Goal: Task Accomplishment & Management: Use online tool/utility

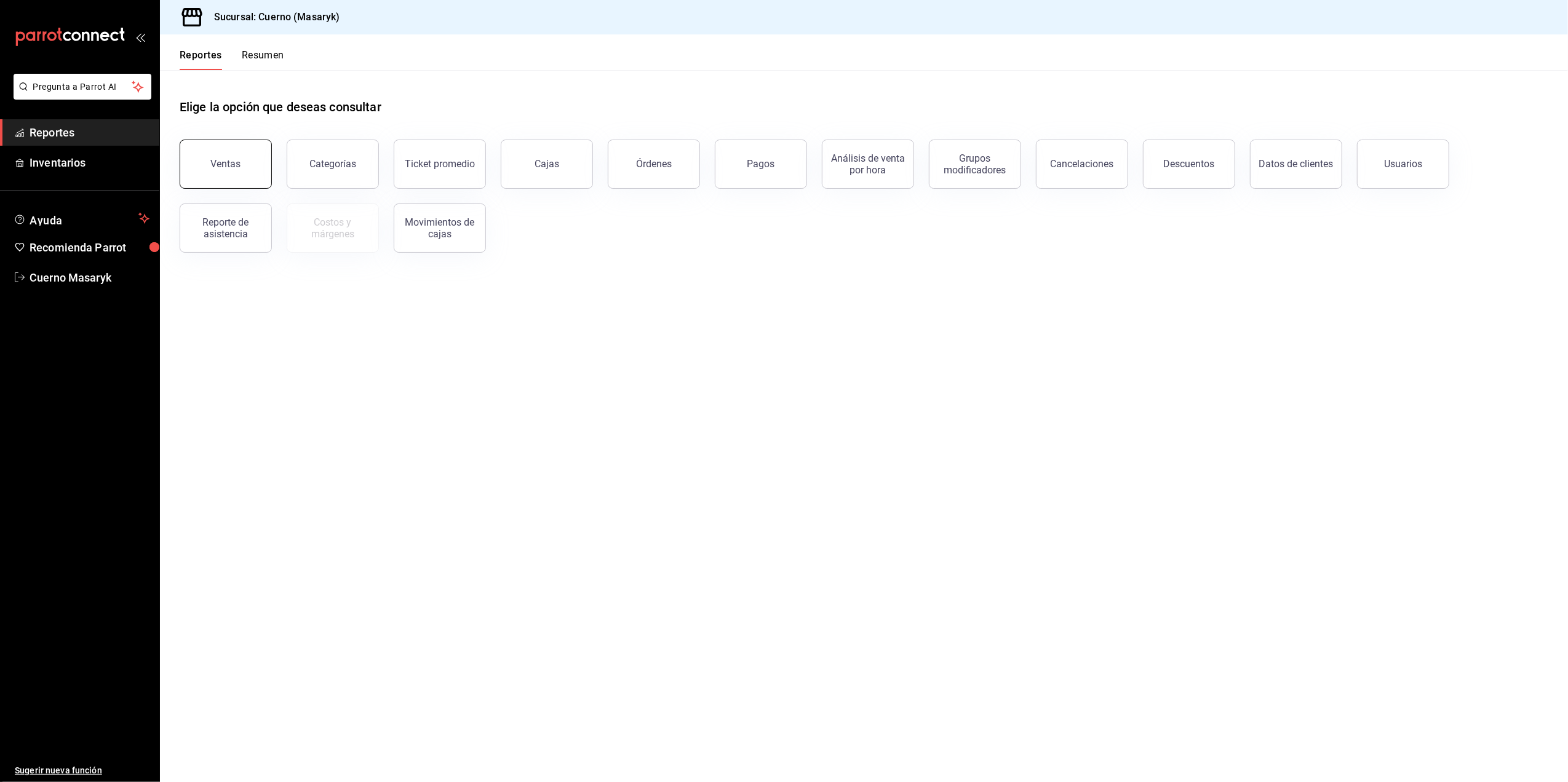
click at [261, 163] on button "Ventas" at bounding box center [226, 164] width 92 height 49
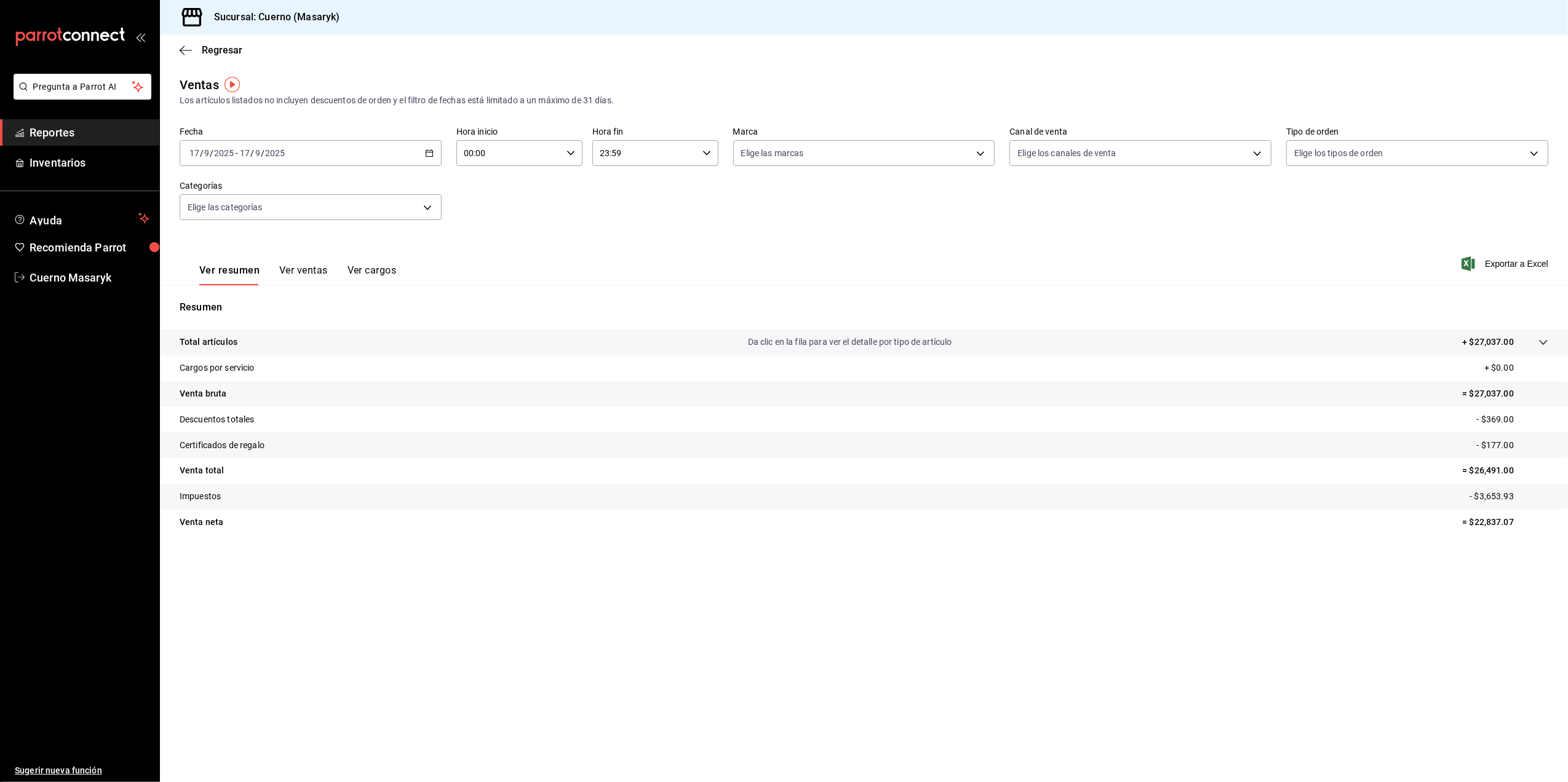
click at [434, 152] on div "[DATE] [DATE] - [DATE] [DATE]" at bounding box center [310, 153] width 262 height 26
click at [245, 303] on span "Rango de fechas" at bounding box center [237, 300] width 95 height 13
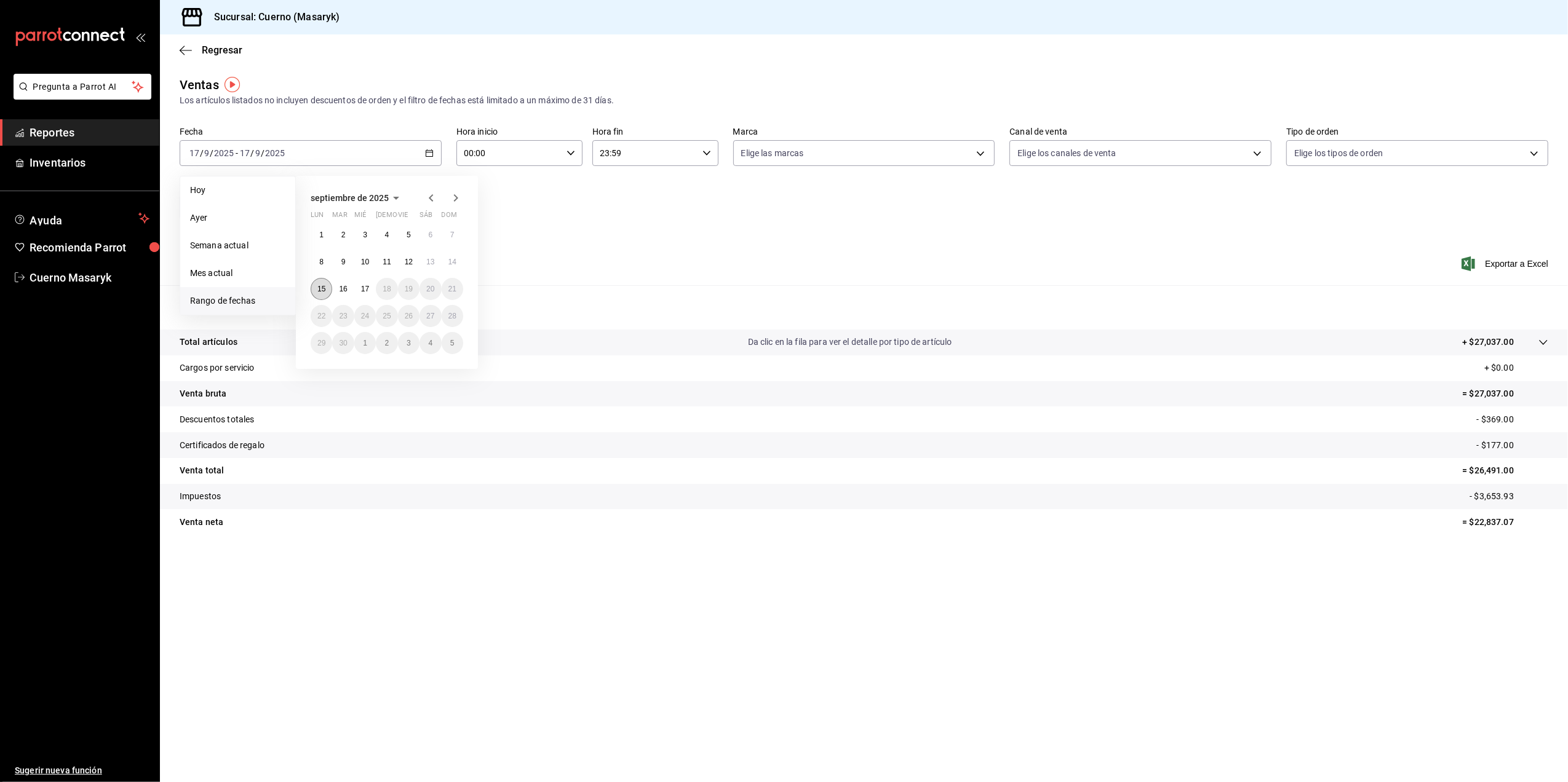
click at [323, 287] on abbr "15" at bounding box center [321, 289] width 8 height 9
click at [368, 286] on abbr "17" at bounding box center [364, 289] width 8 height 9
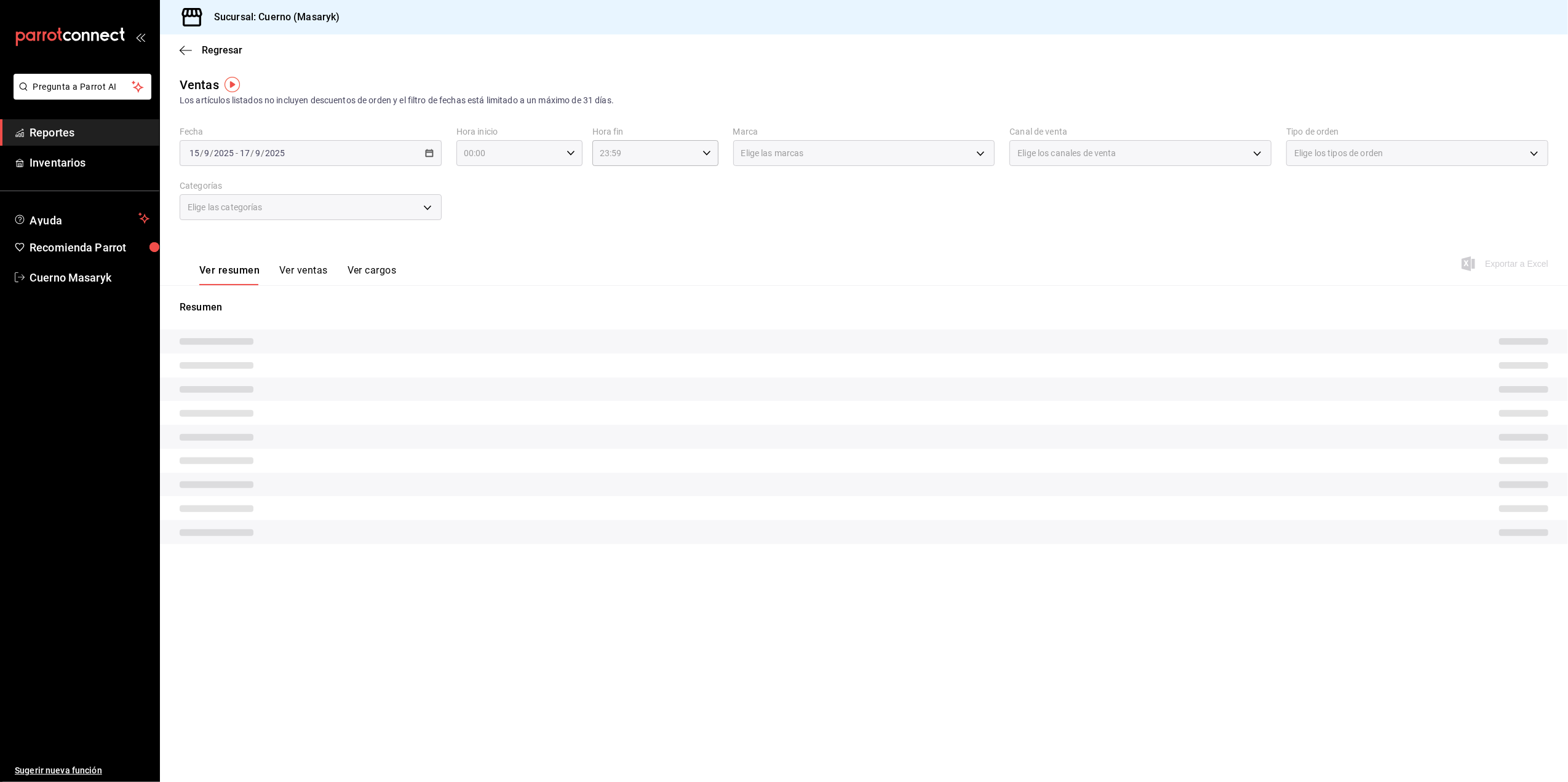
click at [555, 156] on input "00:00" at bounding box center [509, 153] width 105 height 24
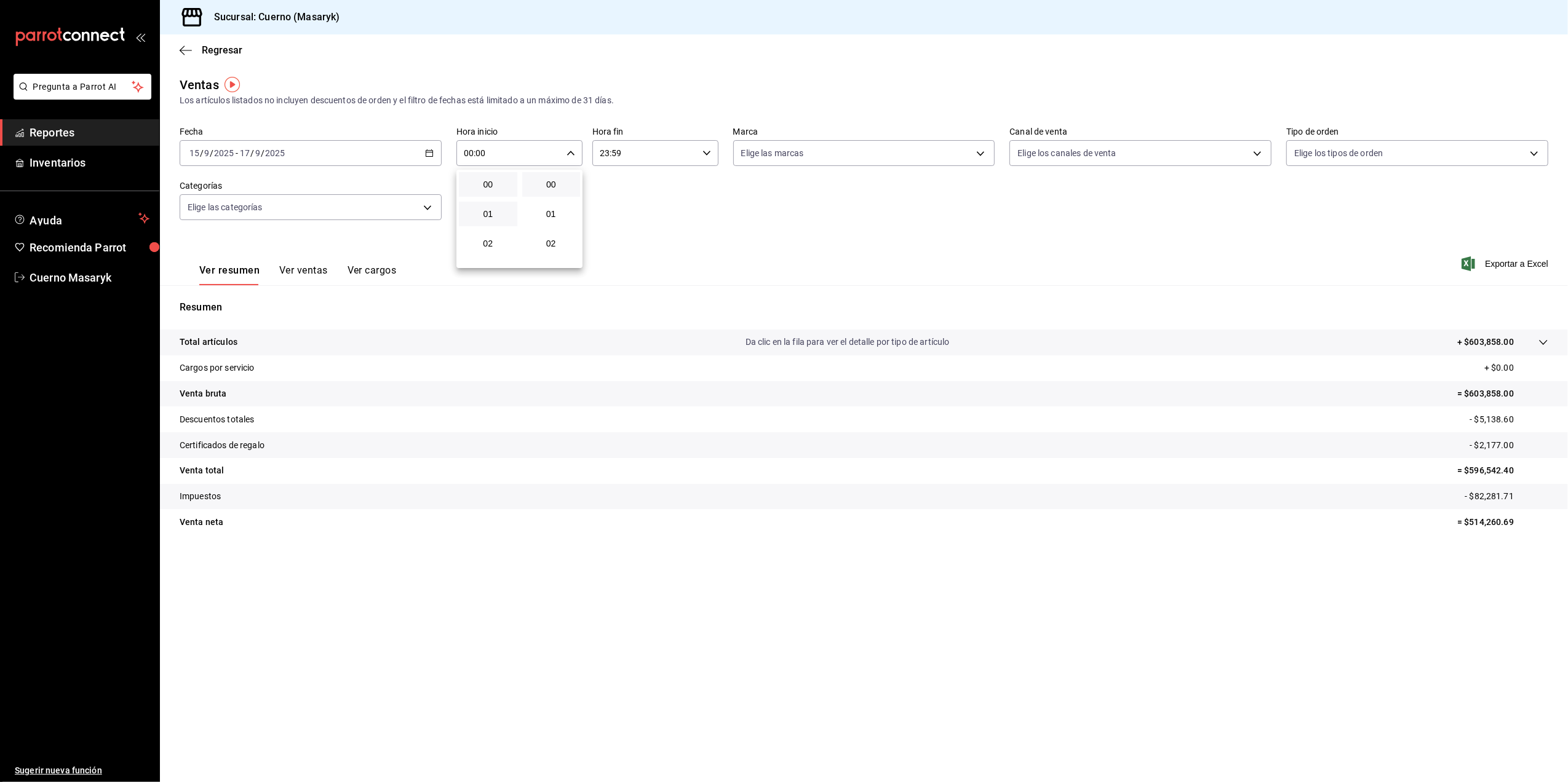
scroll to position [82, 0]
click at [490, 246] on span "05" at bounding box center [488, 250] width 44 height 10
type input "05:00"
click at [652, 156] on div at bounding box center [784, 391] width 1568 height 782
click at [657, 152] on input "23:59" at bounding box center [645, 153] width 105 height 24
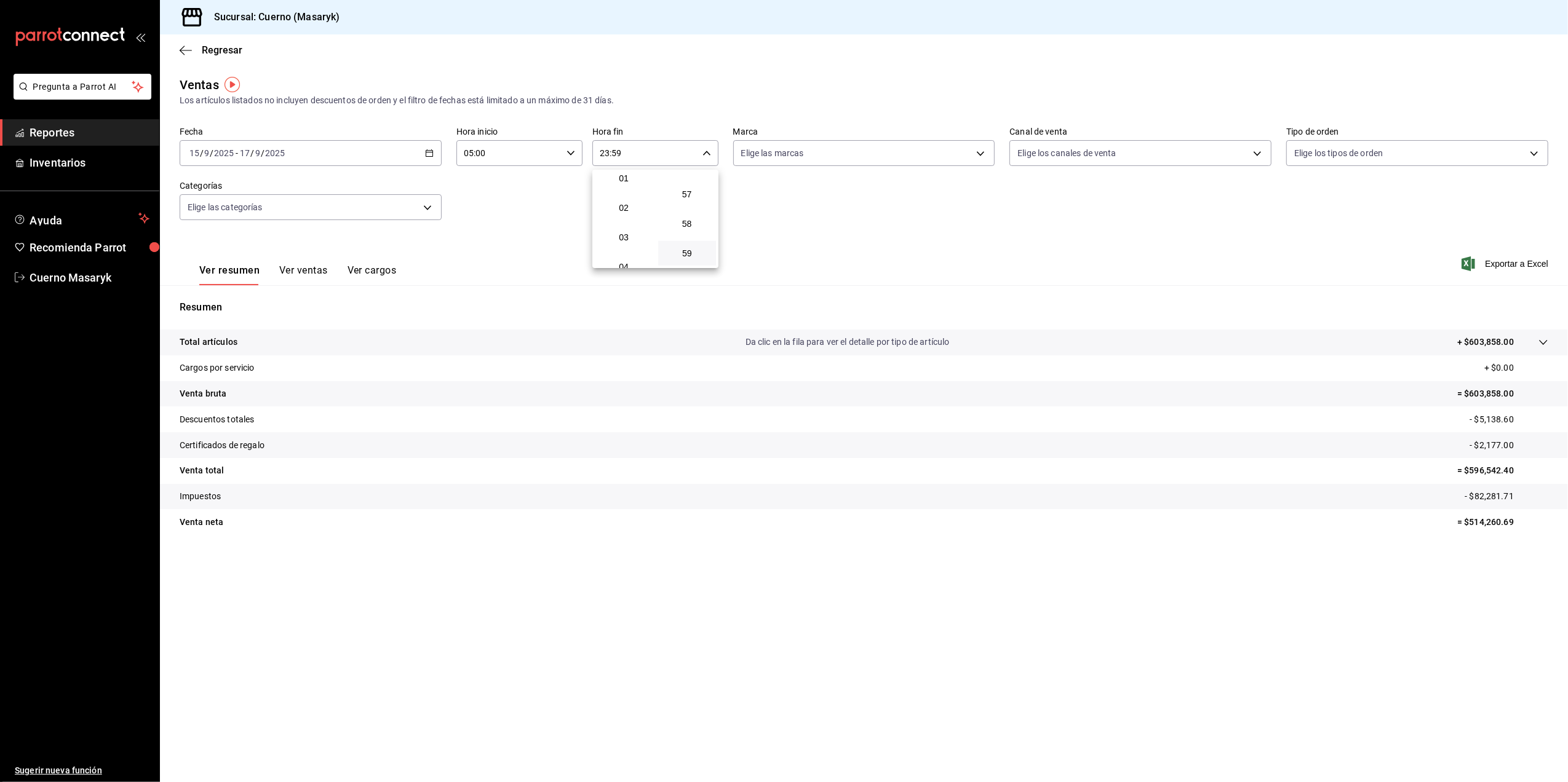
scroll to position [118, 0]
click at [636, 212] on span "05" at bounding box center [624, 213] width 44 height 10
click at [683, 147] on div at bounding box center [784, 391] width 1568 height 782
click at [714, 155] on div "05:59 Hora fin" at bounding box center [655, 153] width 126 height 26
click at [672, 187] on span "00" at bounding box center [687, 184] width 44 height 10
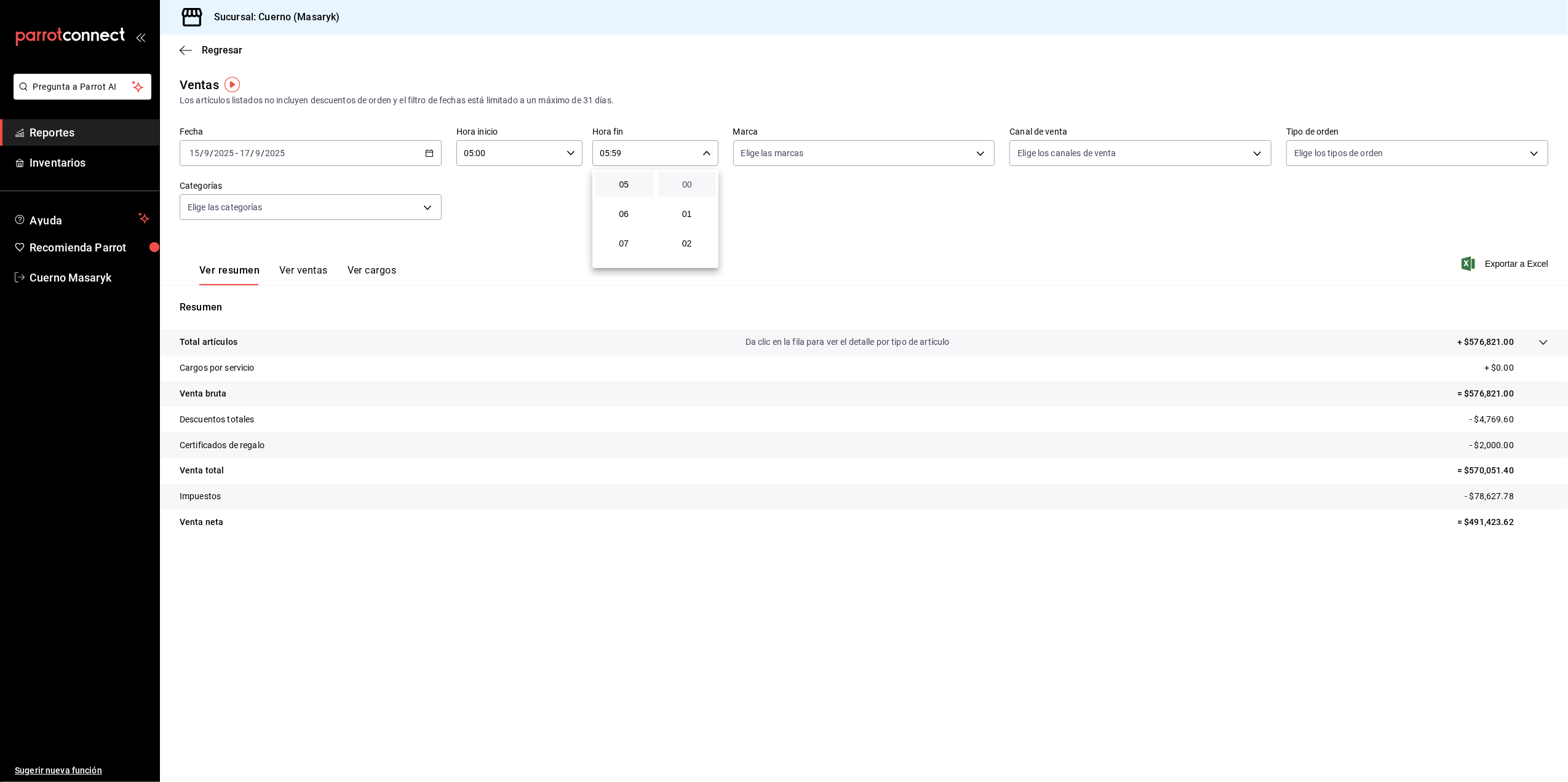
type input "05:00"
click at [957, 149] on div at bounding box center [784, 391] width 1568 height 782
click at [978, 151] on body "Pregunta a Parrot AI Reportes Inventarios Ayuda Recomienda Parrot Cuerno Masary…" at bounding box center [784, 391] width 1568 height 782
click at [748, 241] on input "checkbox" at bounding box center [747, 242] width 11 height 11
checkbox input "true"
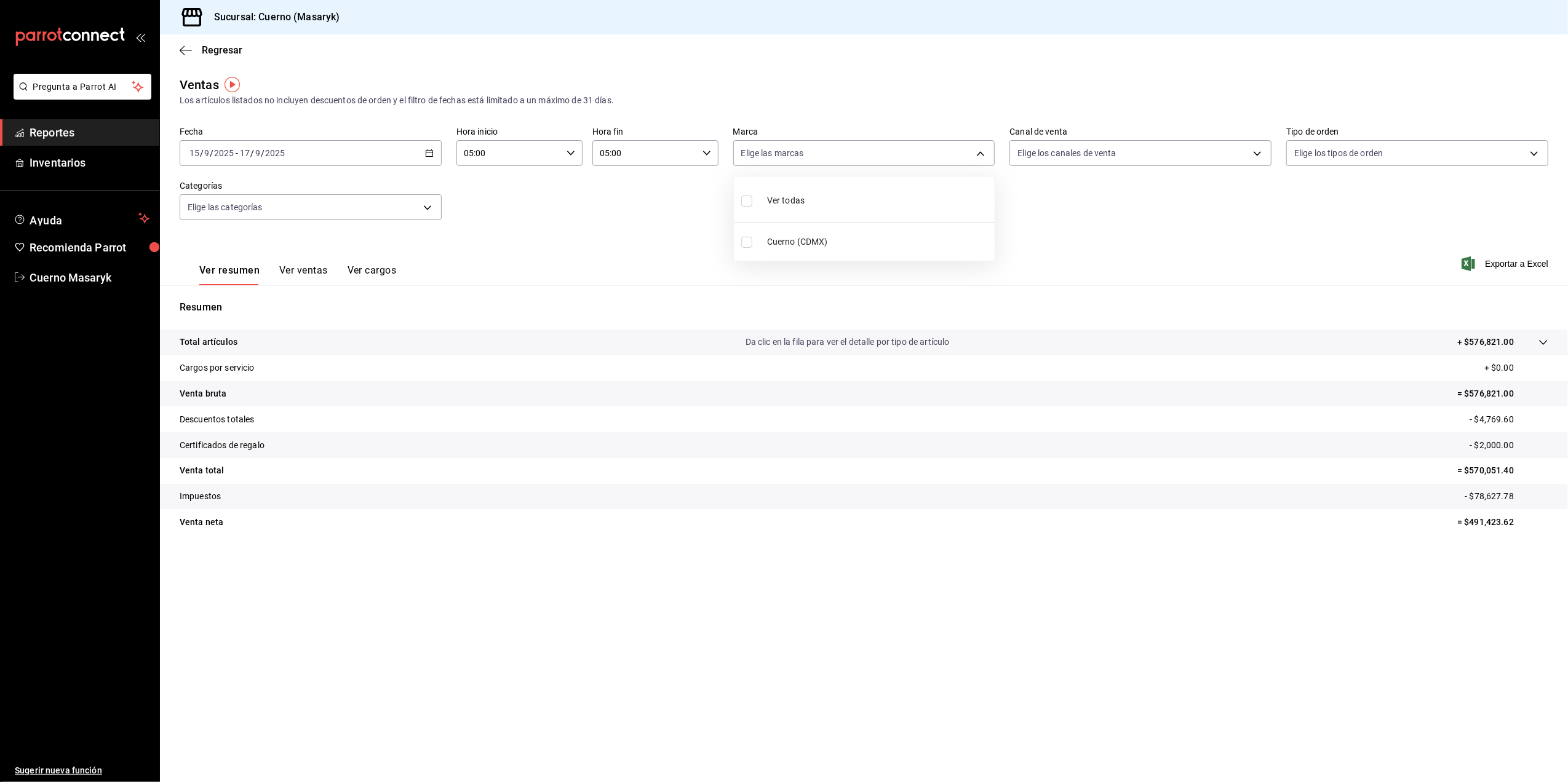
type input "4ea0d660-02b3-4785-bb88-48b5ef6e196c"
checkbox input "true"
click at [1188, 199] on div at bounding box center [784, 391] width 1568 height 782
click at [1502, 262] on span "Exportar a Excel" at bounding box center [1505, 263] width 84 height 15
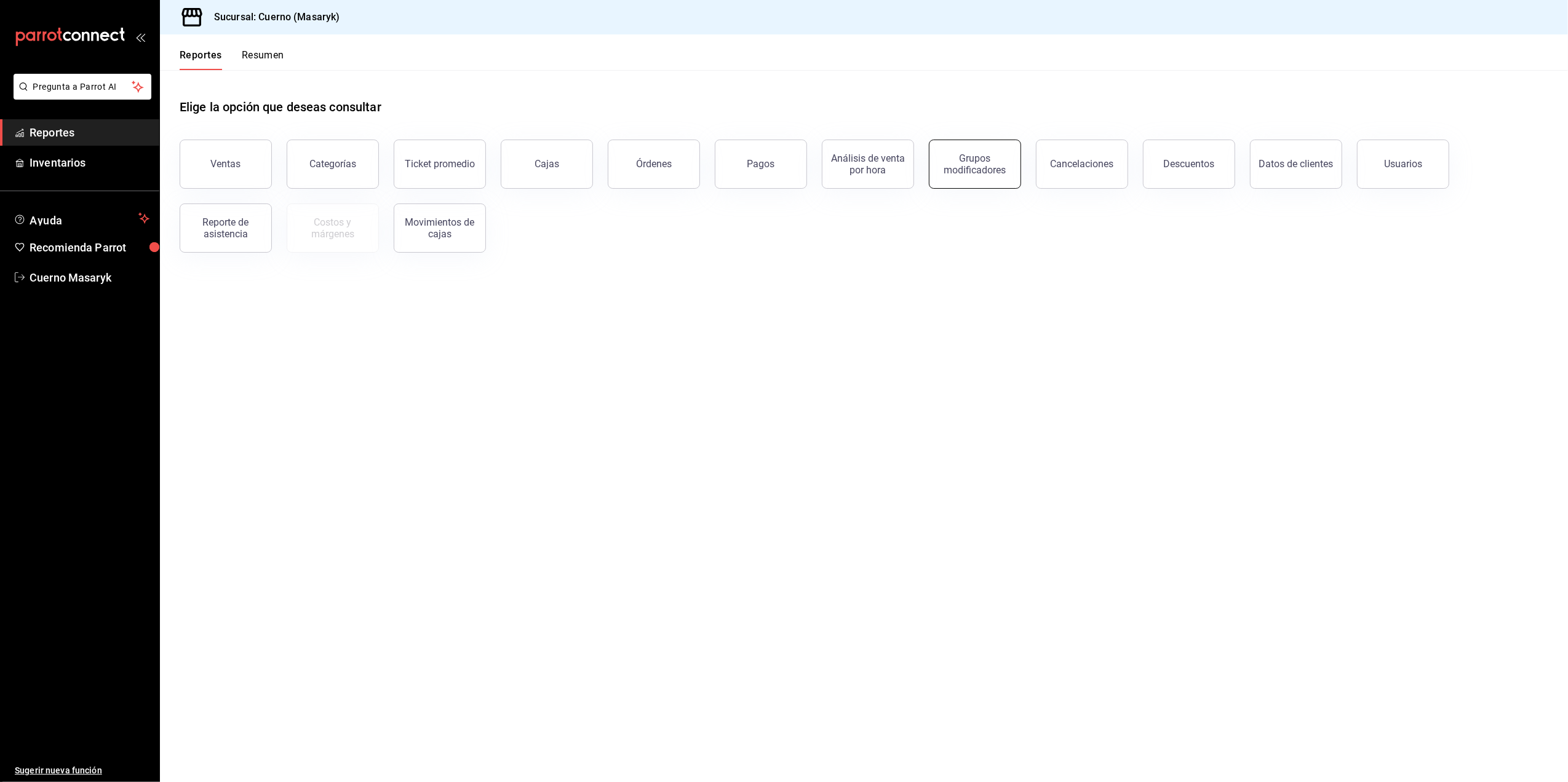
click at [982, 160] on div "Grupos modificadores" at bounding box center [975, 164] width 77 height 24
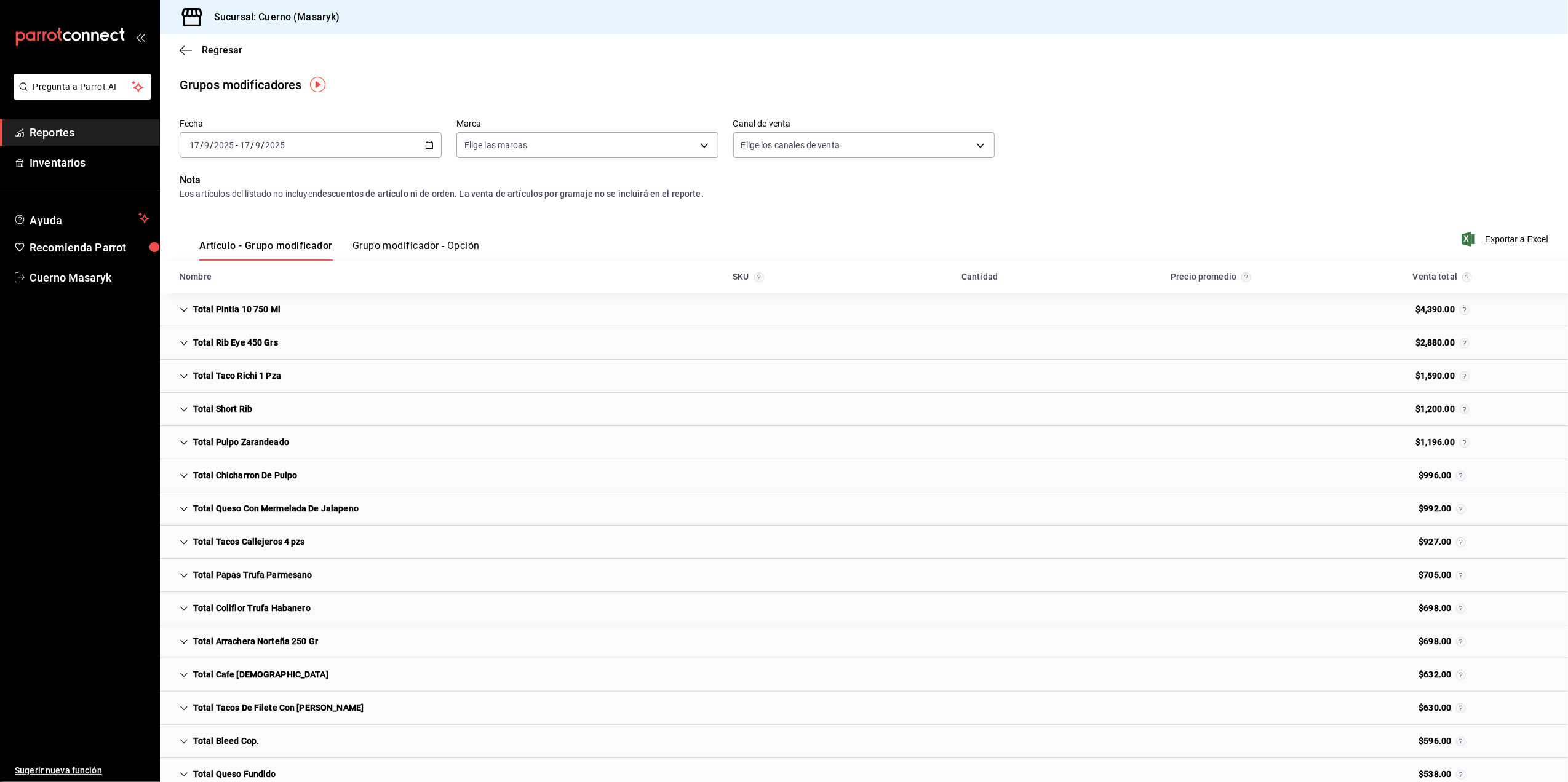
click at [399, 246] on button "Grupo modificador - Opción" at bounding box center [416, 250] width 127 height 21
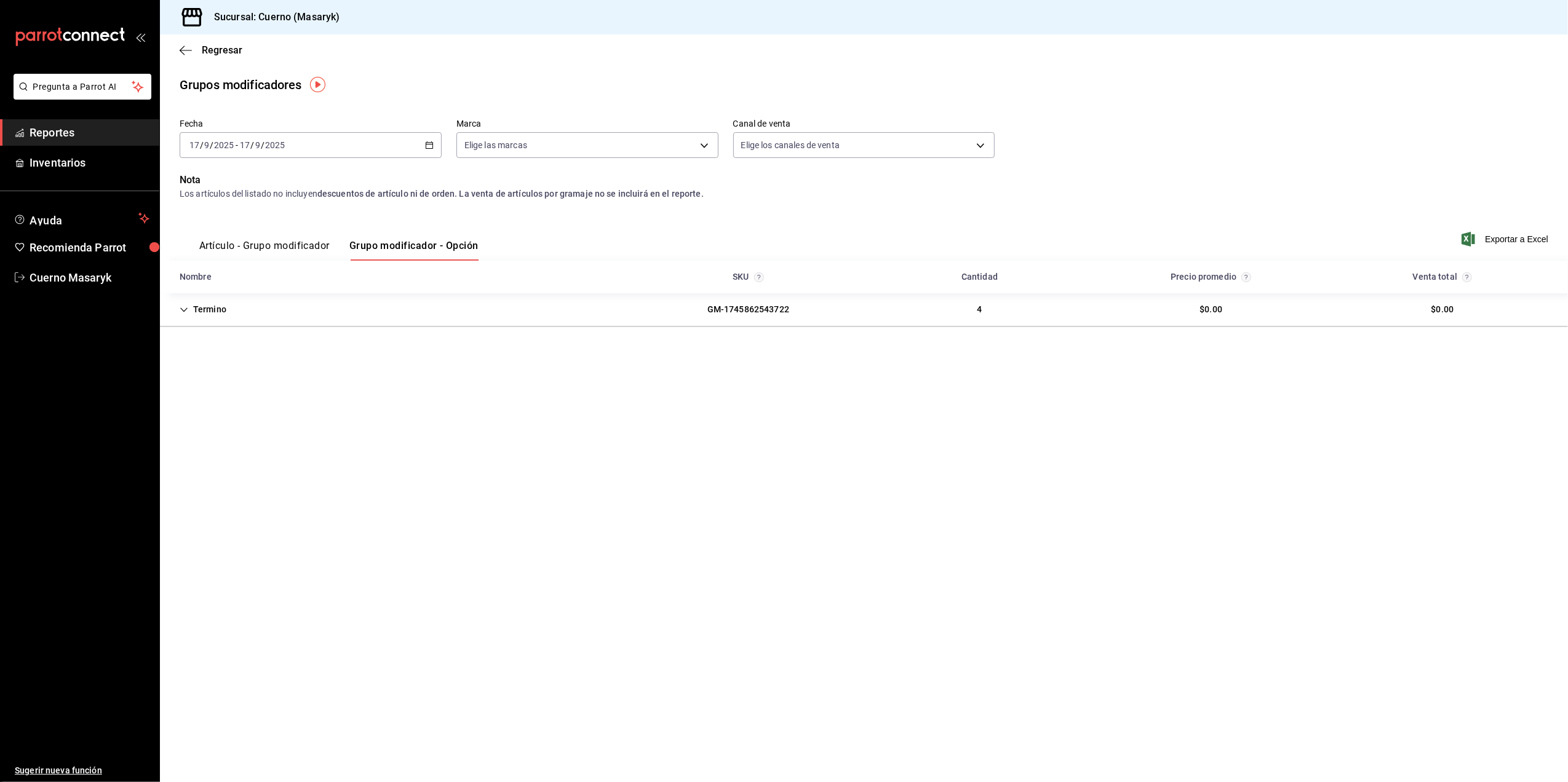
click at [427, 143] on icon "button" at bounding box center [429, 145] width 9 height 9
click at [225, 293] on span "Rango de fechas" at bounding box center [237, 293] width 95 height 13
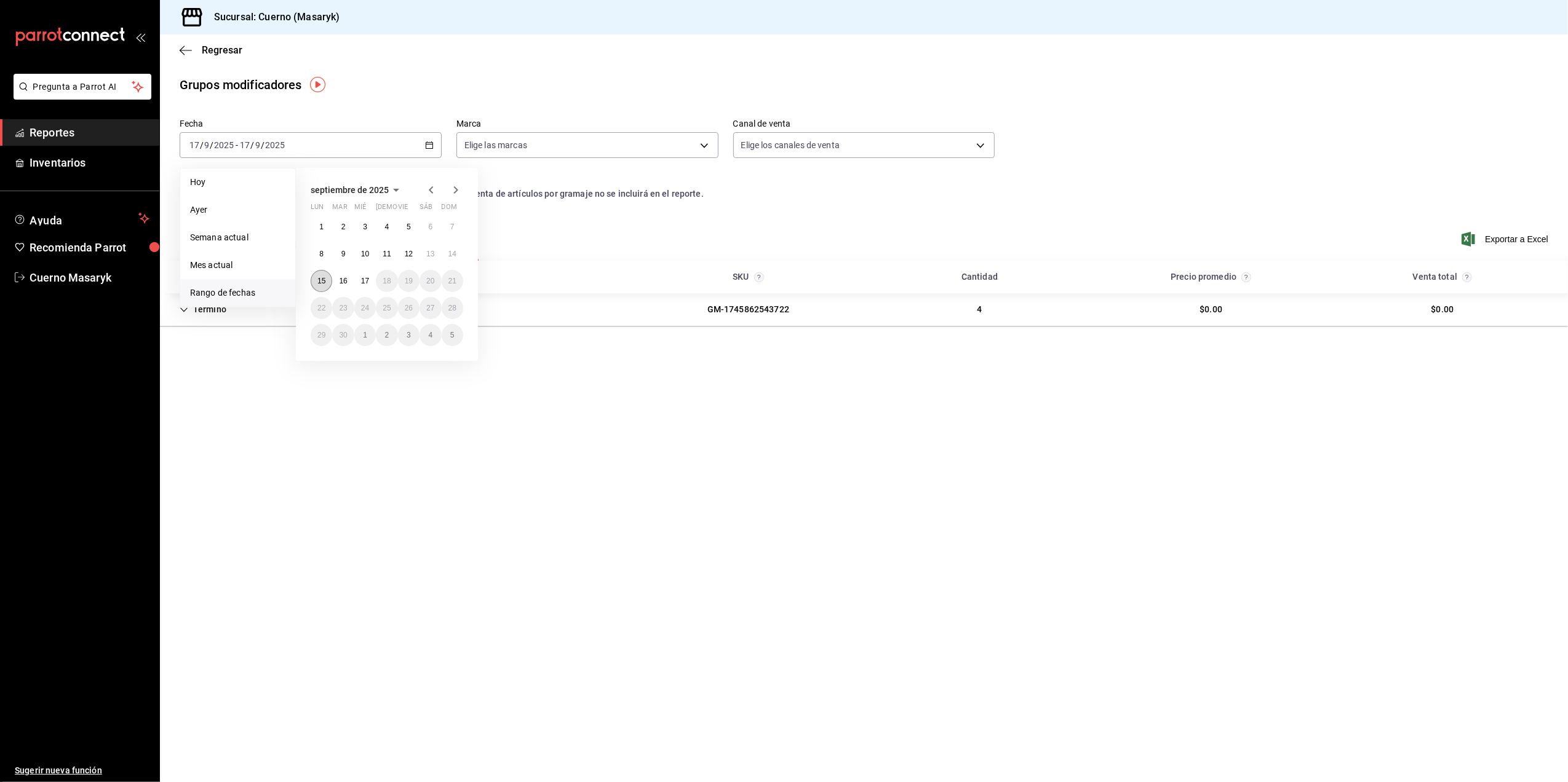
click at [319, 287] on button "15" at bounding box center [321, 280] width 22 height 22
click at [364, 283] on abbr "17" at bounding box center [364, 281] width 8 height 9
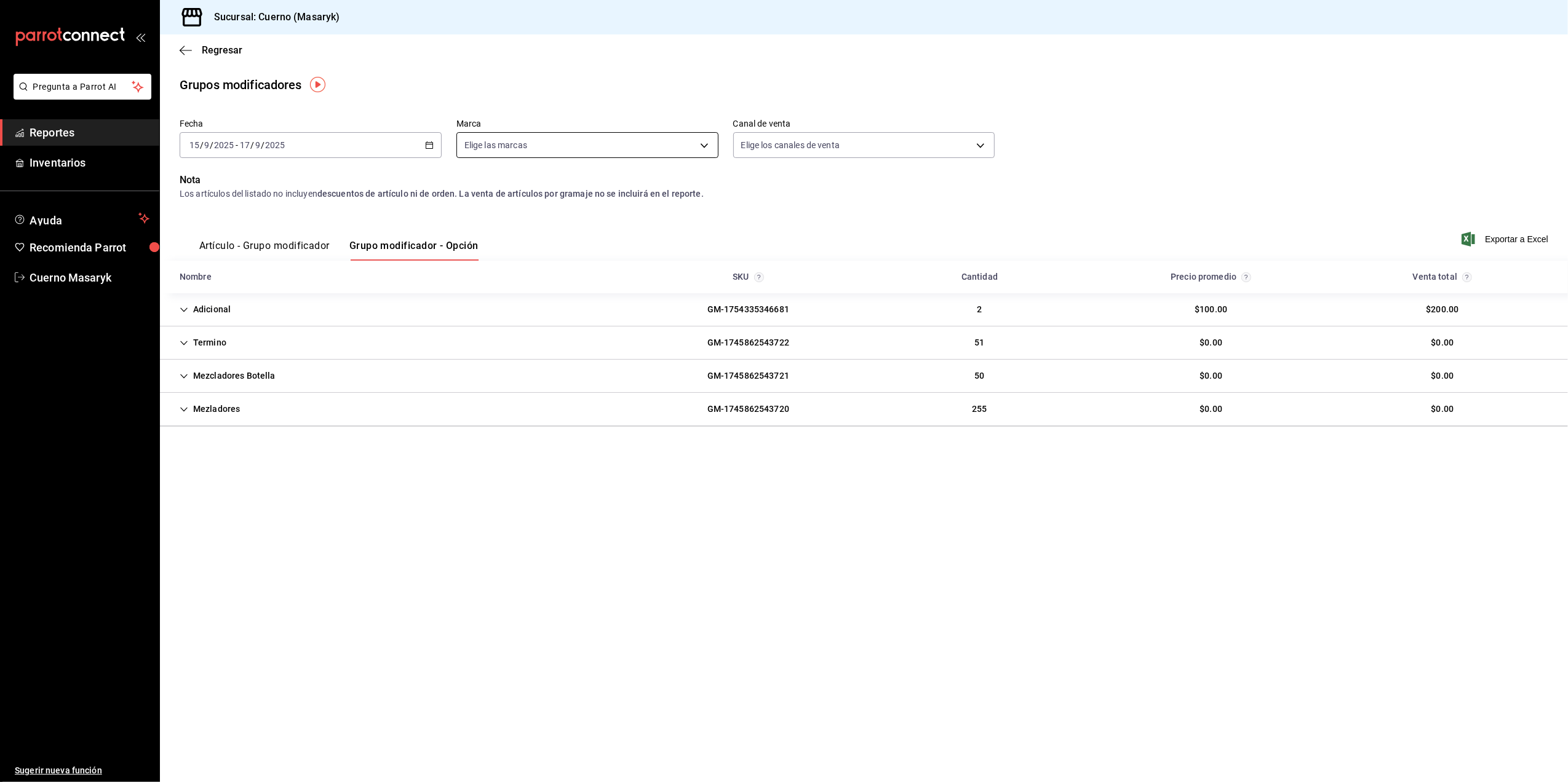
click at [689, 145] on body "Pregunta a Parrot AI Reportes Inventarios Ayuda Recomienda Parrot Cuerno Masary…" at bounding box center [784, 391] width 1568 height 782
click at [469, 229] on input "checkbox" at bounding box center [470, 234] width 11 height 11
checkbox input "true"
type input "4ea0d660-02b3-4785-bb88-48b5ef6e196c"
checkbox input "true"
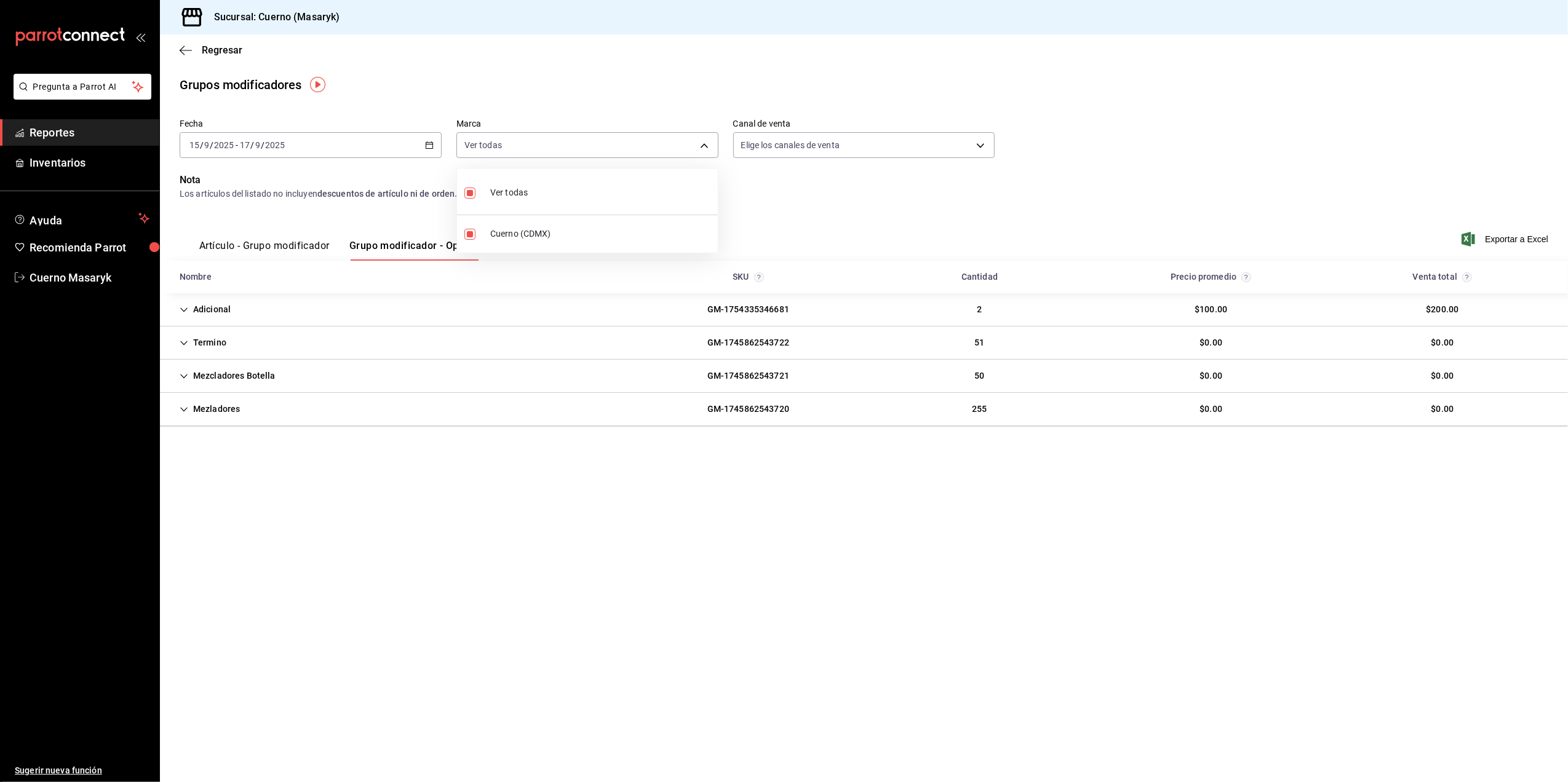
click at [1510, 239] on div at bounding box center [784, 391] width 1568 height 782
click at [1507, 236] on span "Exportar a Excel" at bounding box center [1505, 239] width 84 height 15
